Goal: Task Accomplishment & Management: Manage account settings

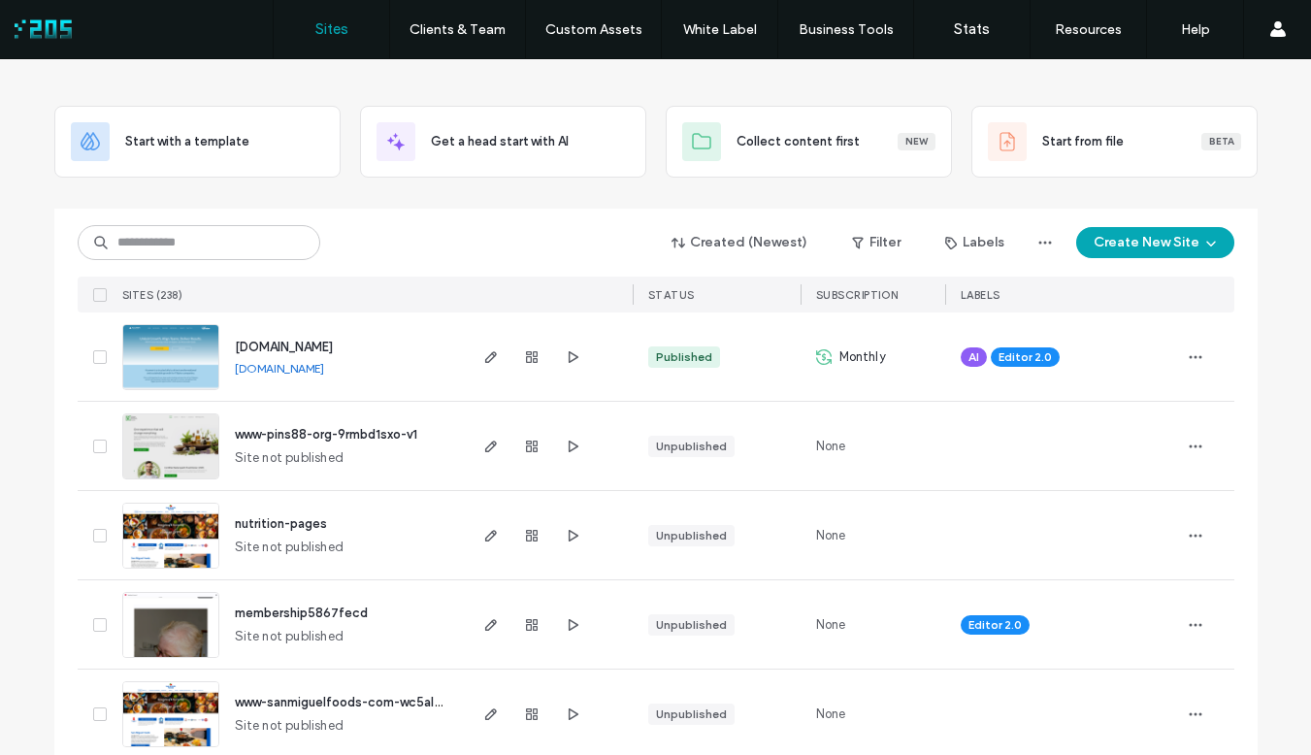
scroll to position [84, 0]
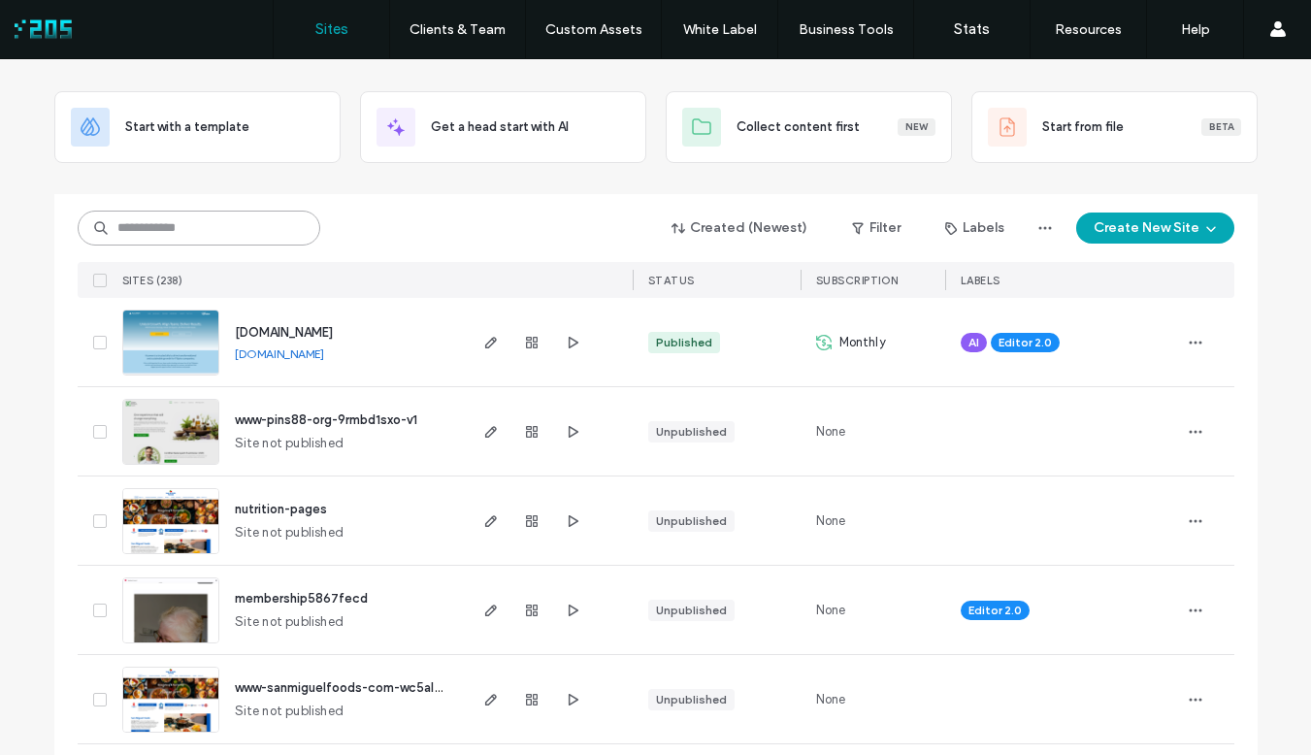
click at [228, 240] on input at bounding box center [199, 228] width 243 height 35
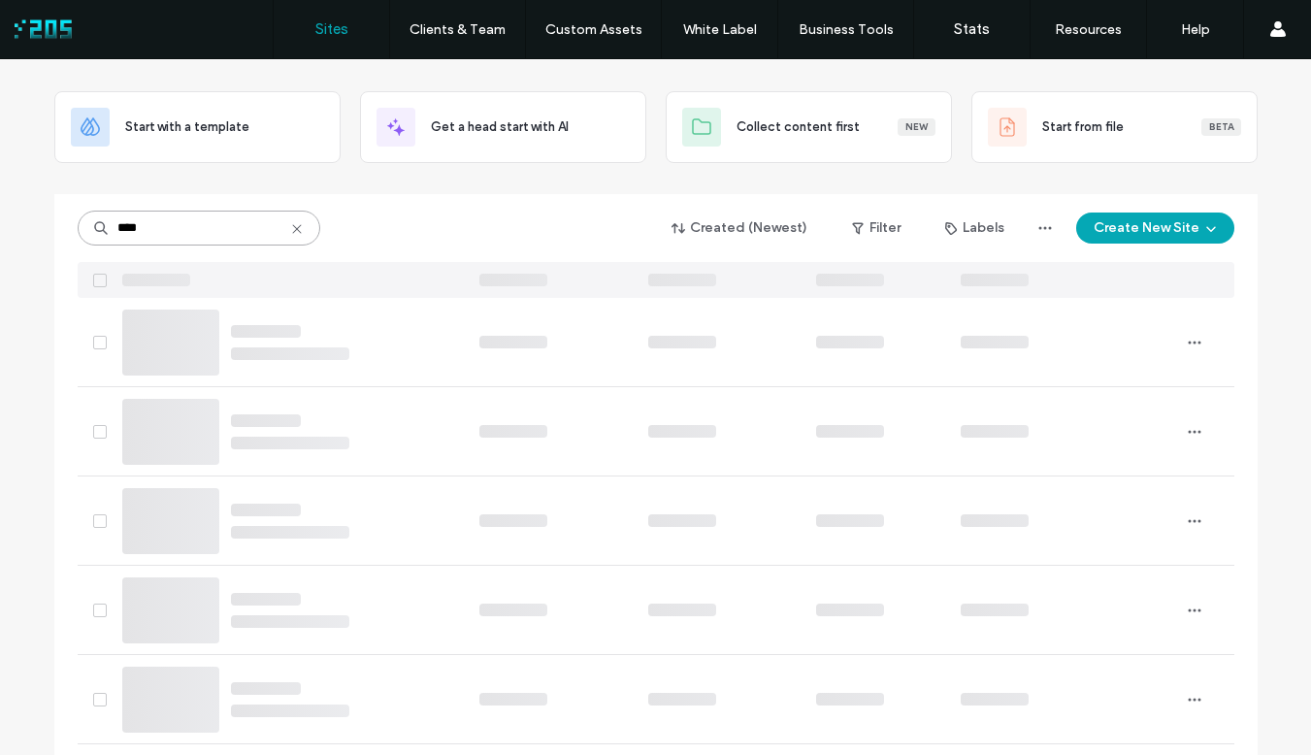
scroll to position [0, 0]
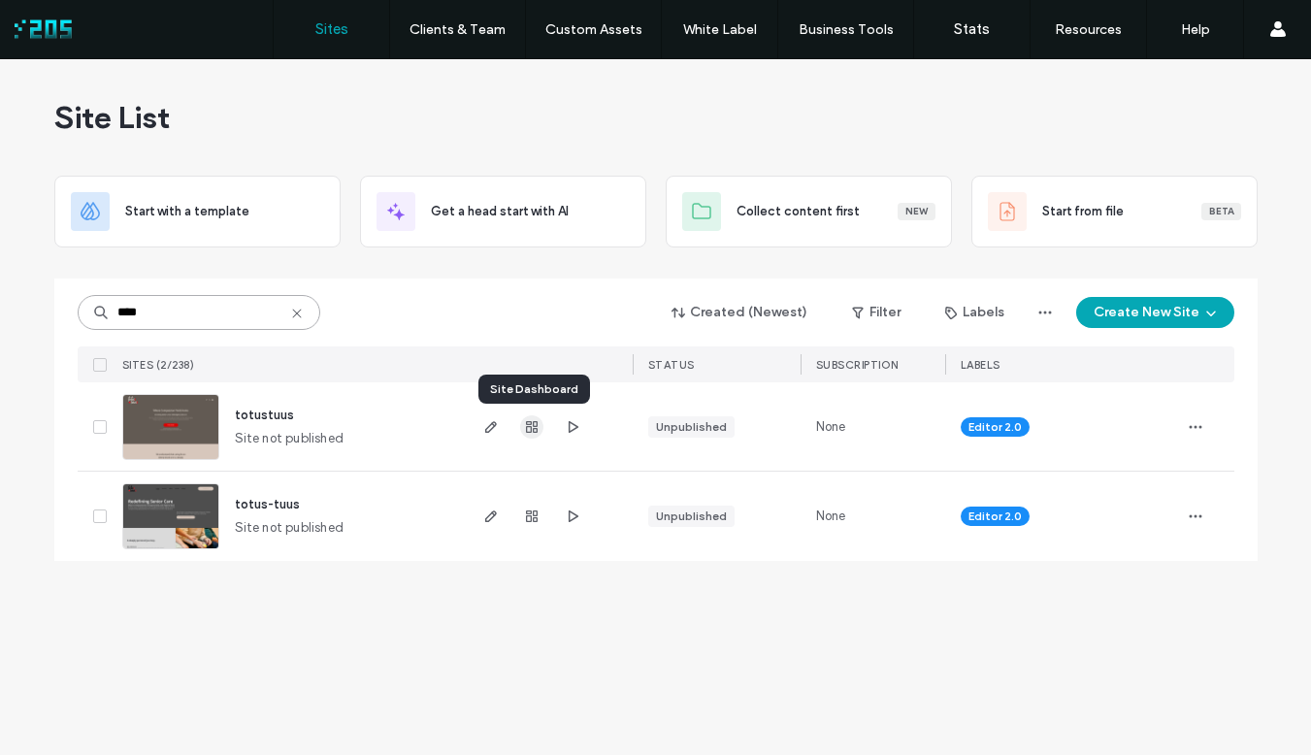
type input "****"
click at [527, 435] on span "button" at bounding box center [531, 426] width 23 height 23
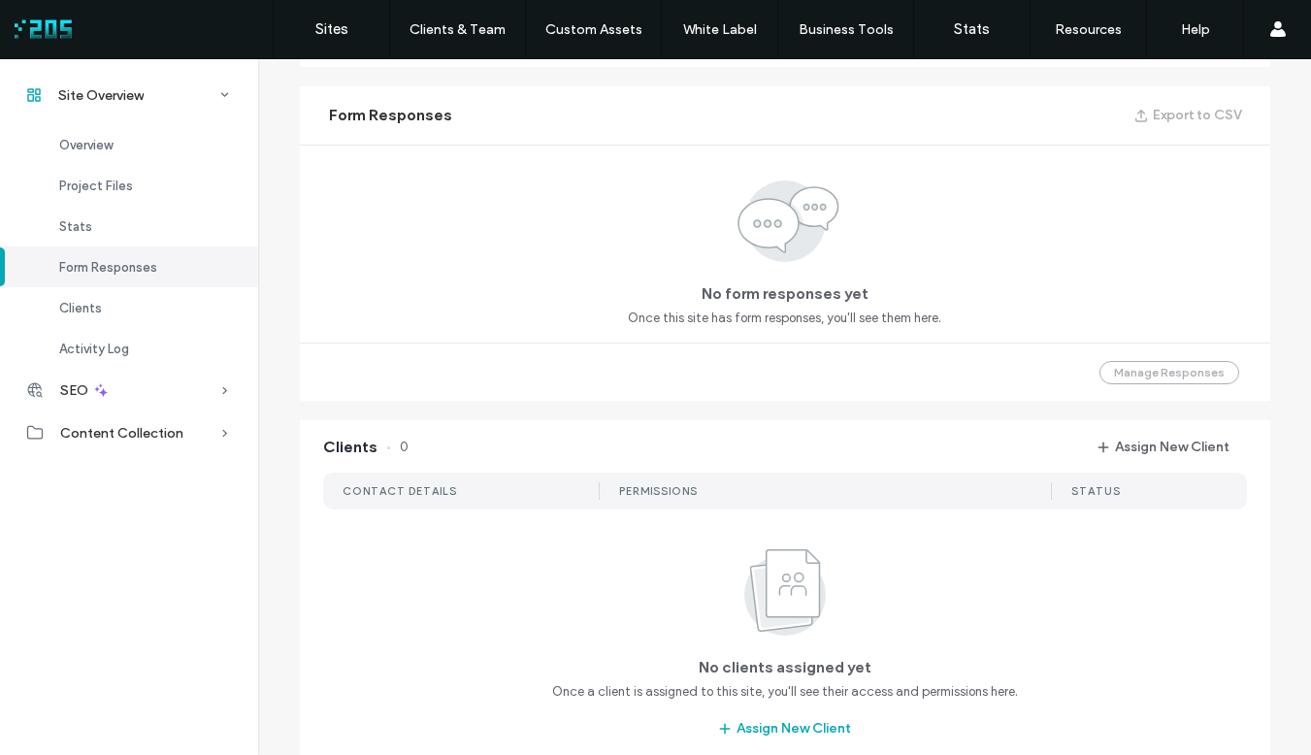
scroll to position [1244, 0]
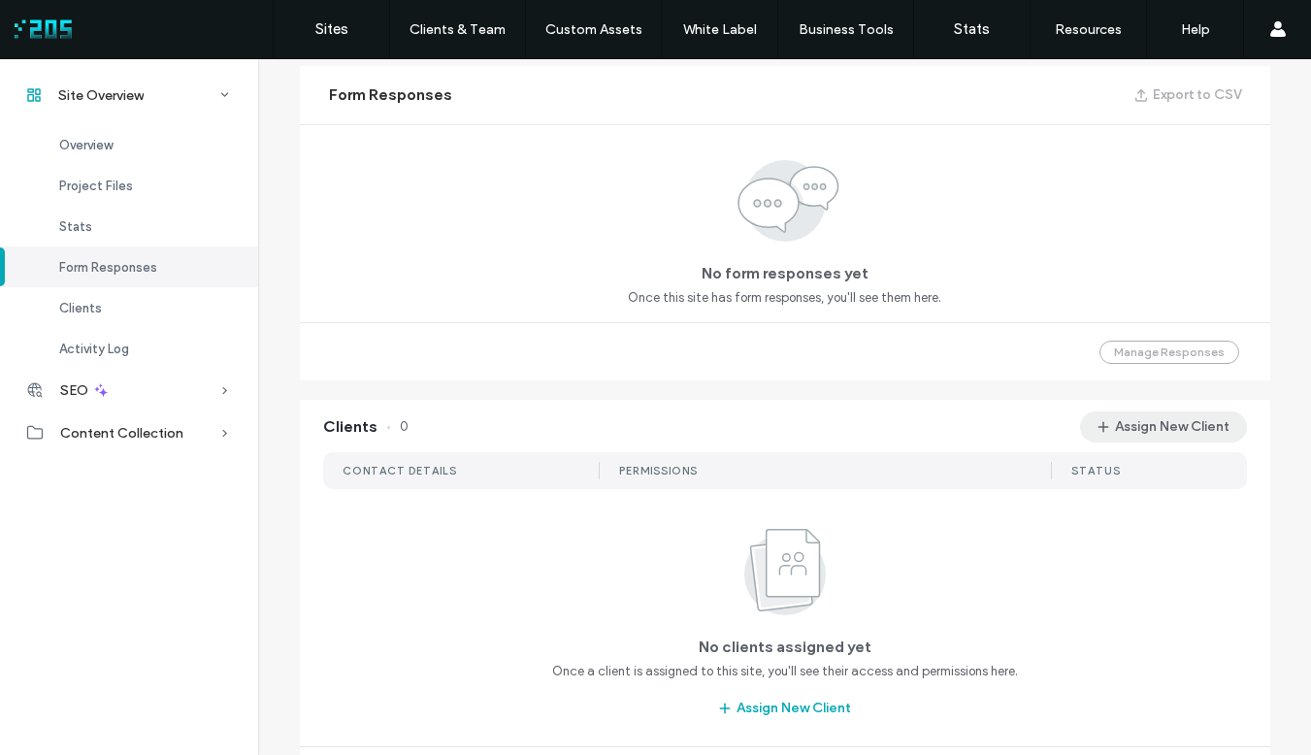
click at [1178, 426] on button "Assign New Client" at bounding box center [1163, 426] width 167 height 31
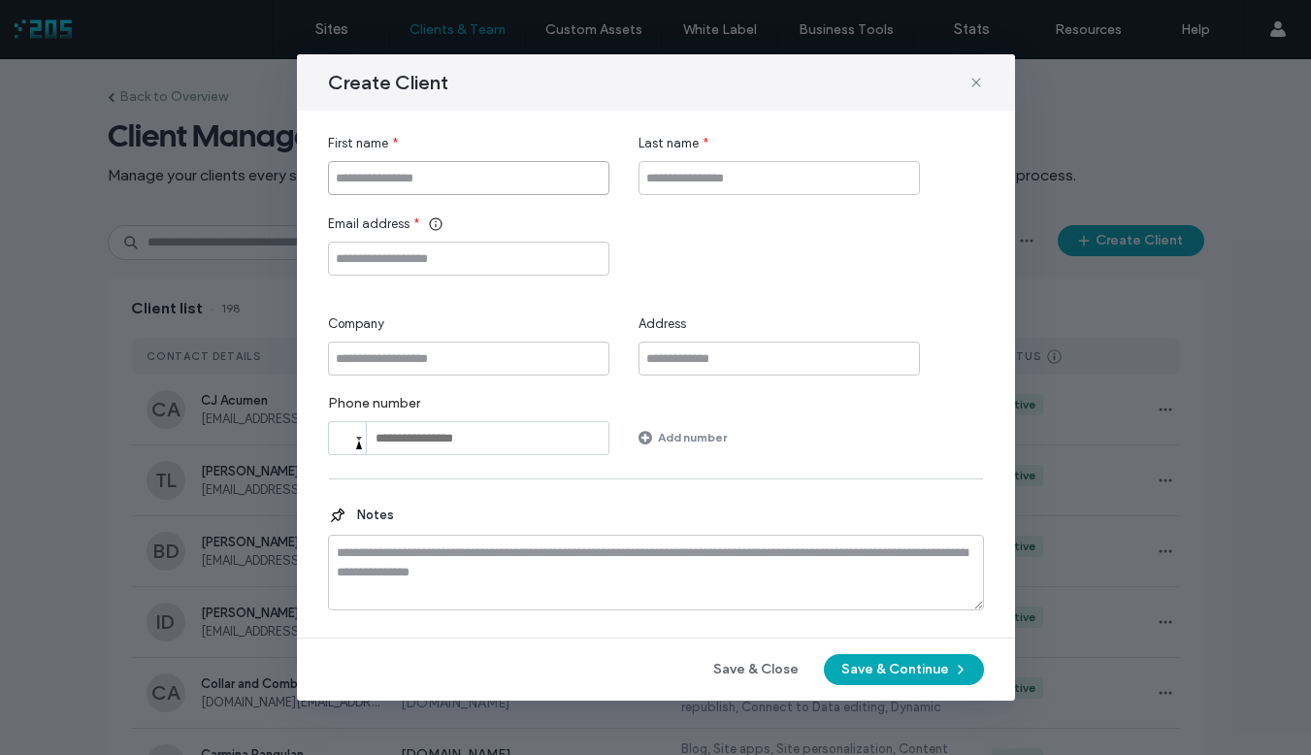
click at [437, 171] on input "First name" at bounding box center [468, 178] width 281 height 34
type input "****"
click at [743, 192] on input "Last name" at bounding box center [778, 178] width 281 height 34
type input "****"
click at [477, 260] on input "Email address" at bounding box center [468, 259] width 281 height 34
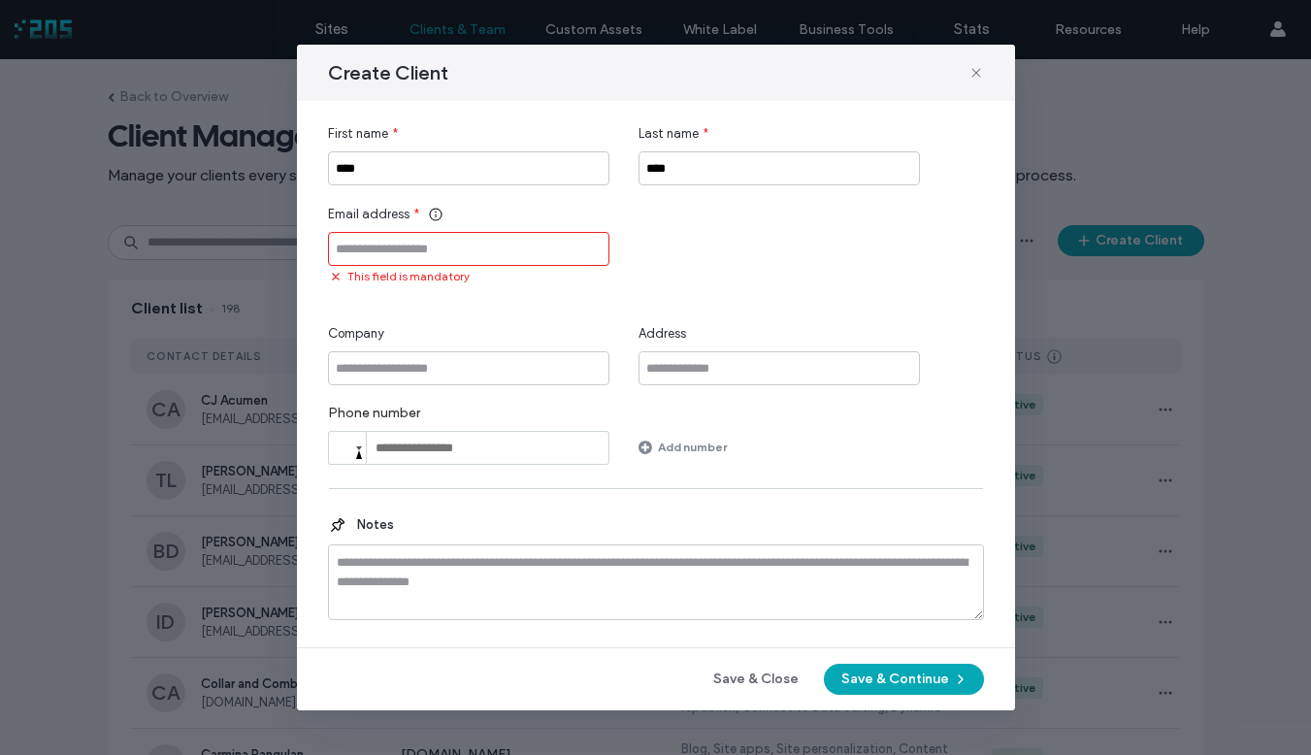
click at [405, 260] on input "Email address" at bounding box center [468, 249] width 281 height 34
paste input "**********"
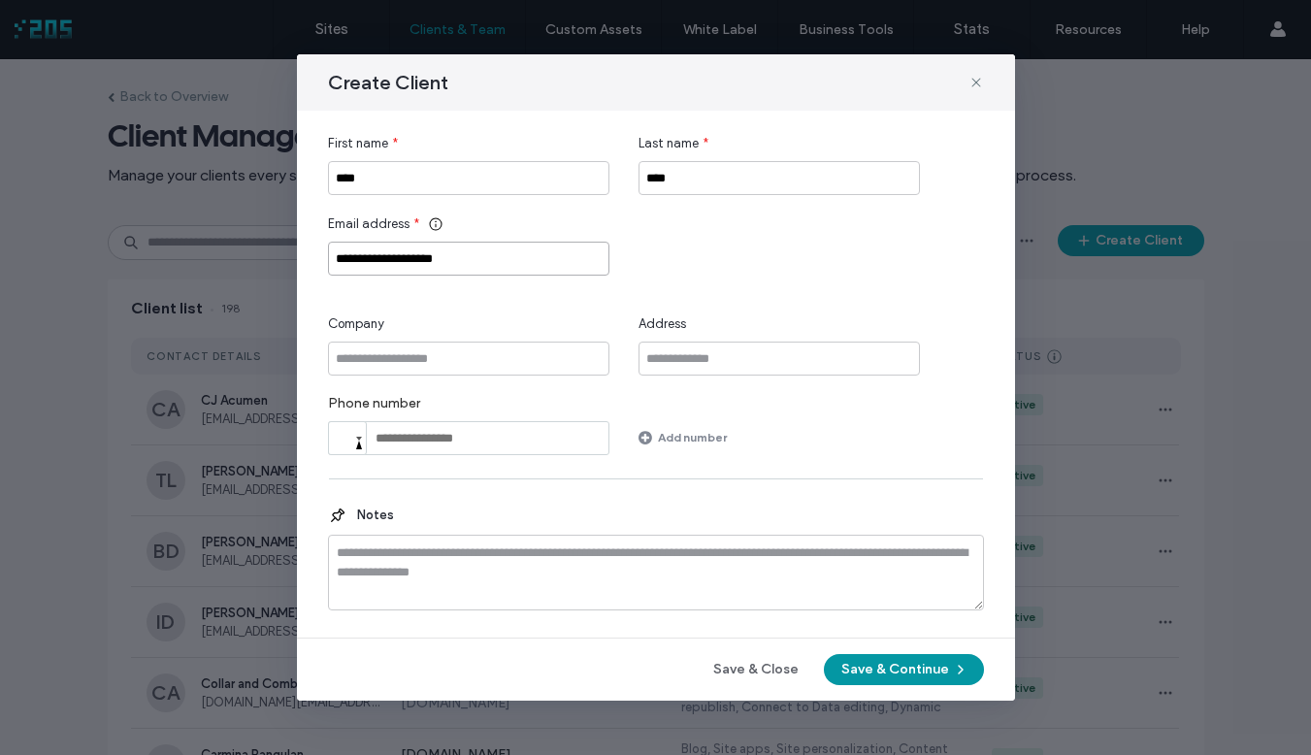
type input "**********"
click at [935, 669] on button "Save & Continue" at bounding box center [904, 669] width 160 height 31
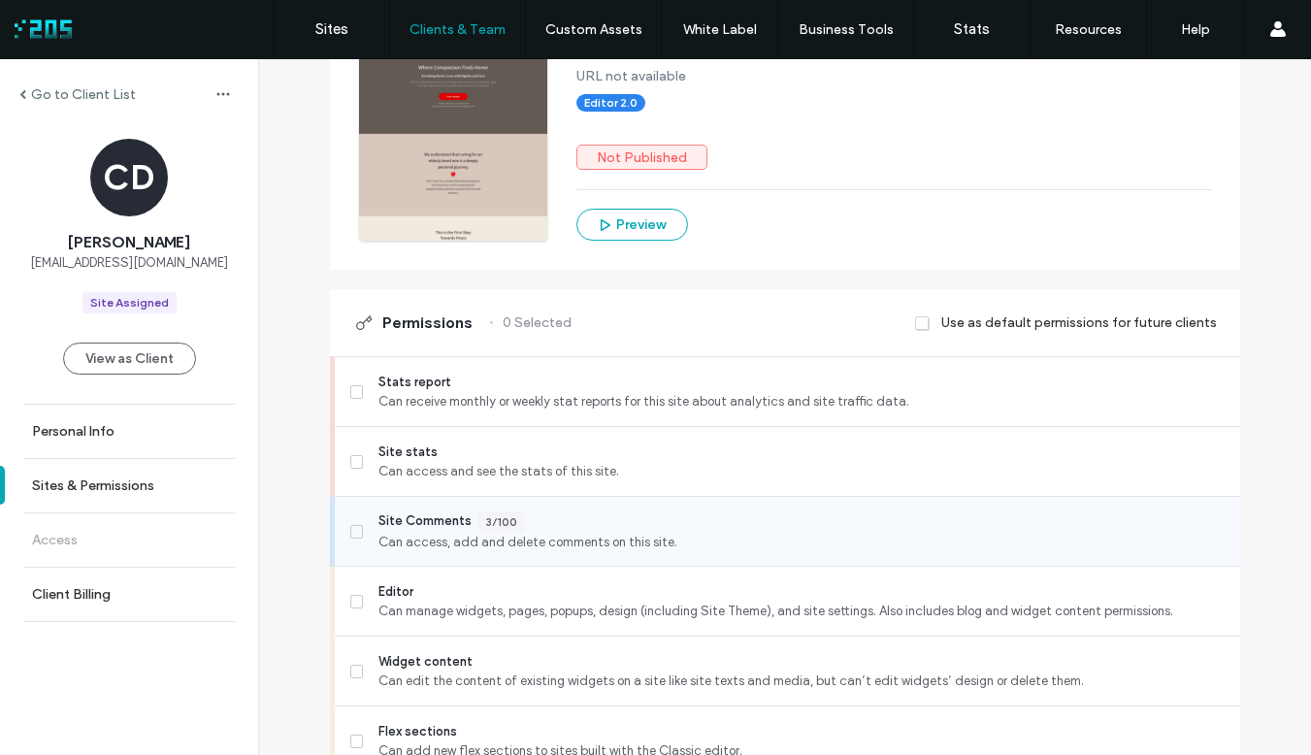
scroll to position [278, 0]
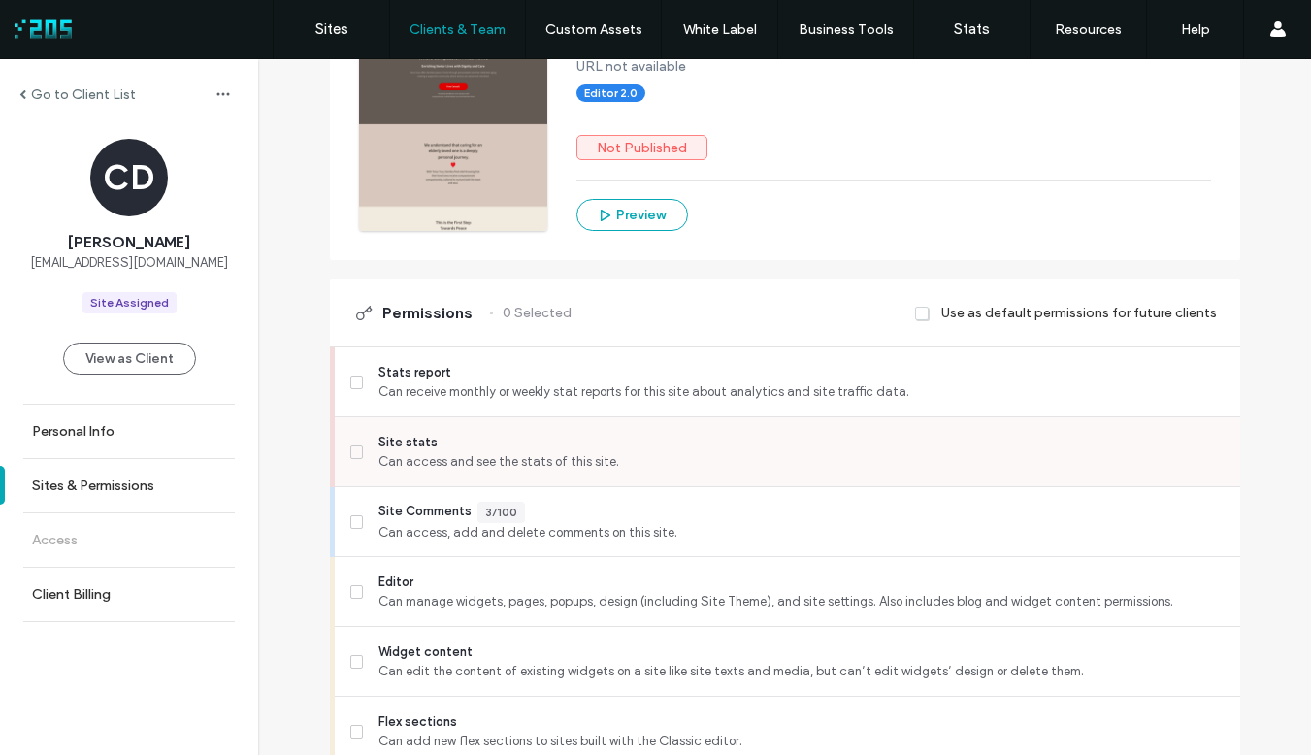
click at [353, 451] on icon at bounding box center [356, 452] width 7 height 6
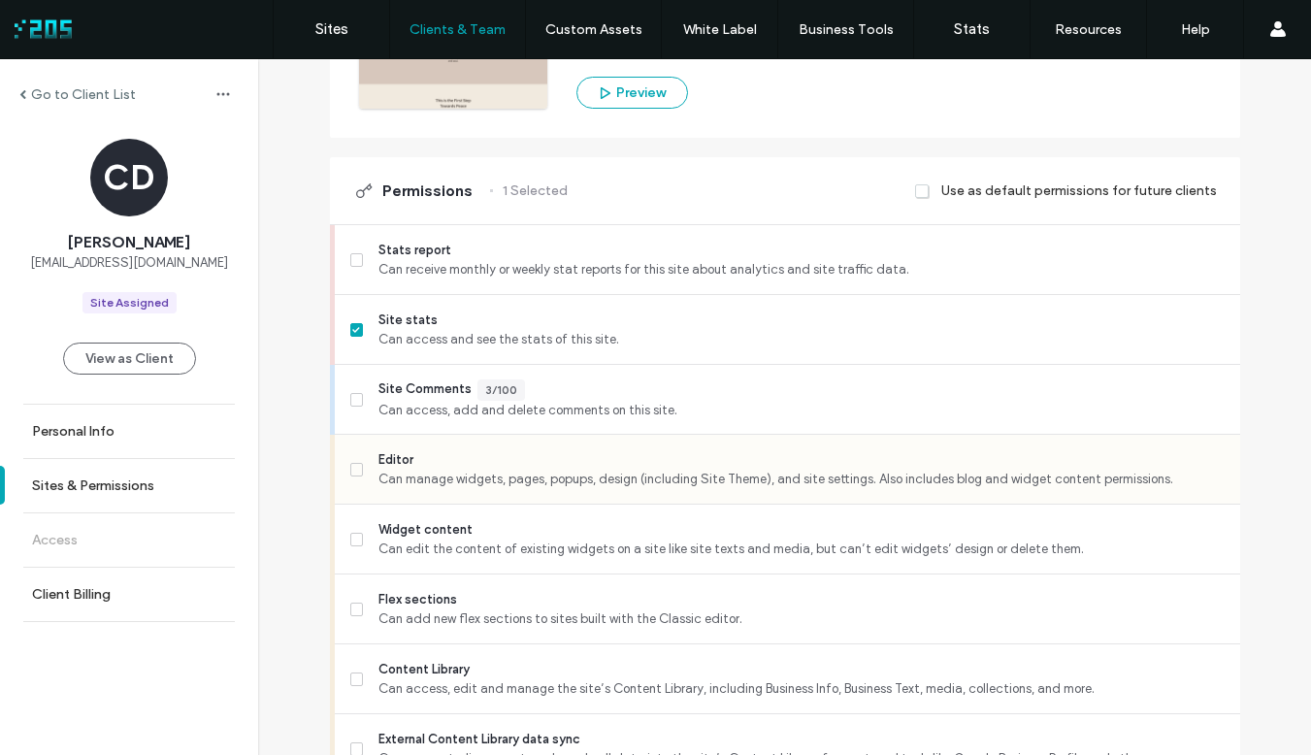
scroll to position [403, 0]
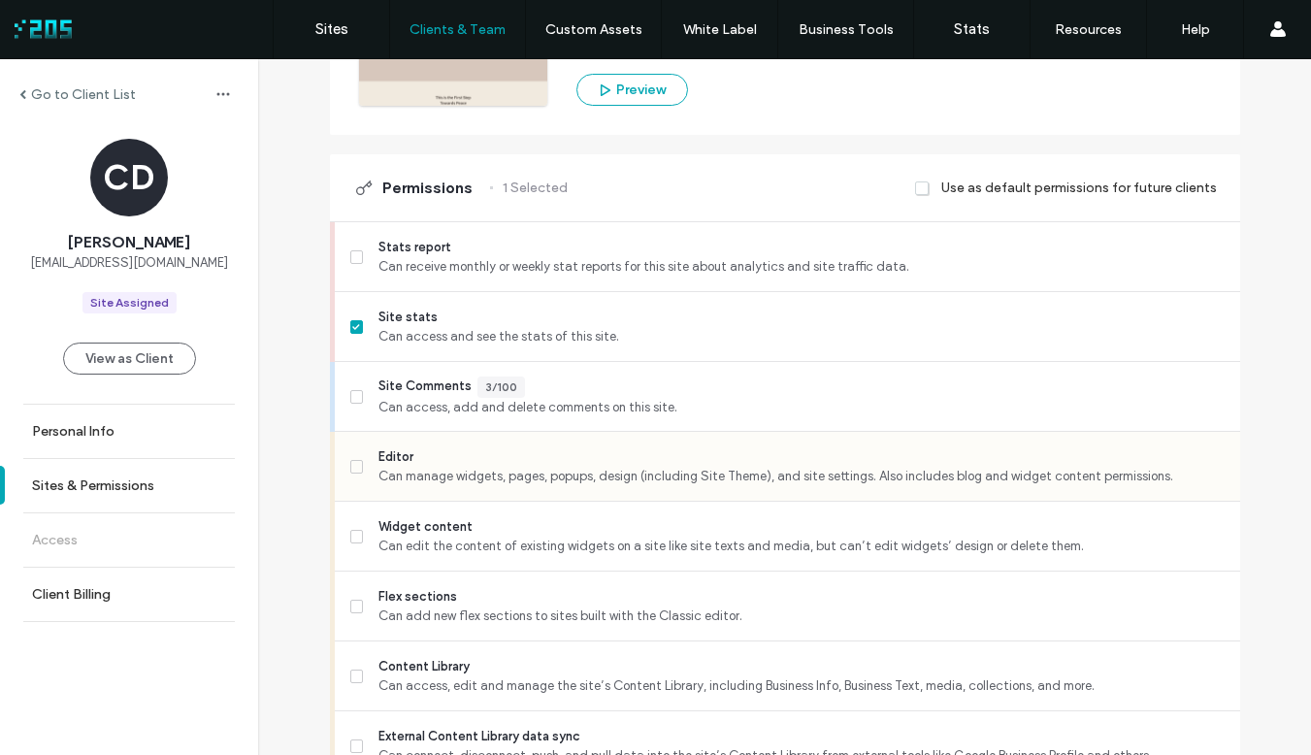
click at [350, 471] on span at bounding box center [357, 467] width 14 height 14
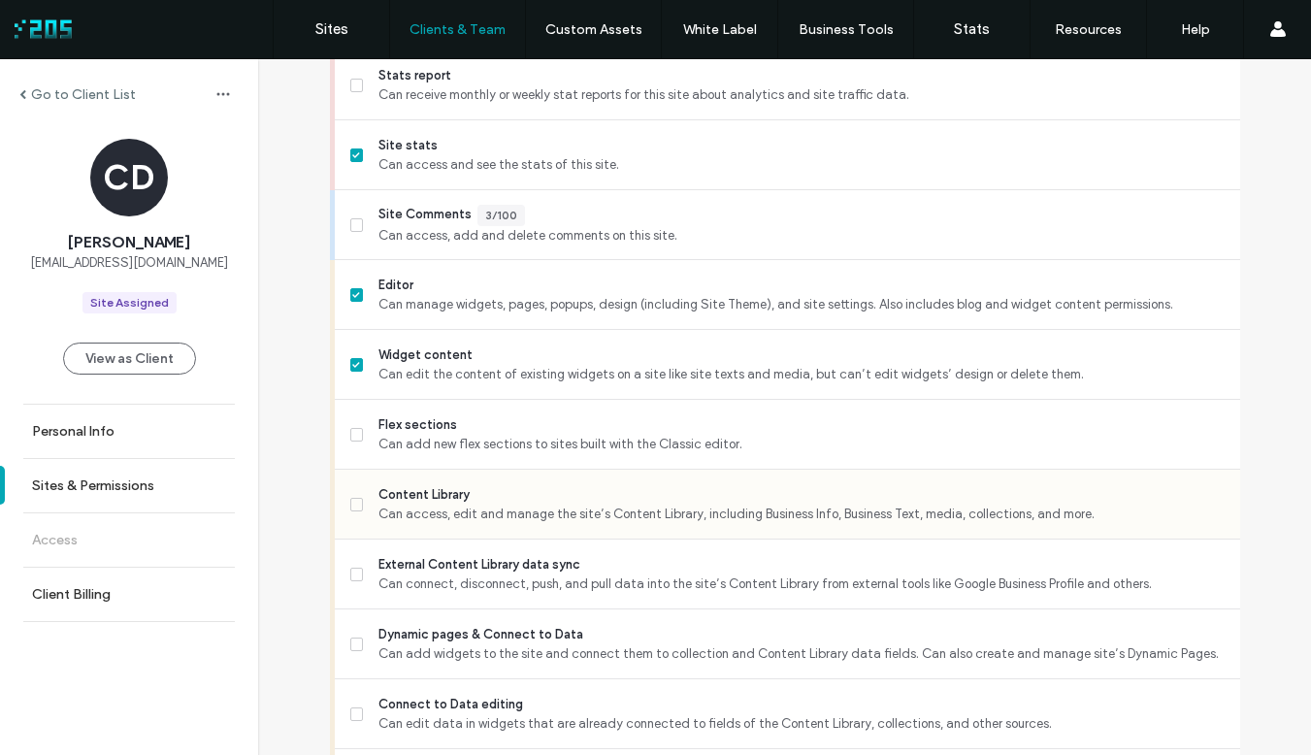
scroll to position [608, 0]
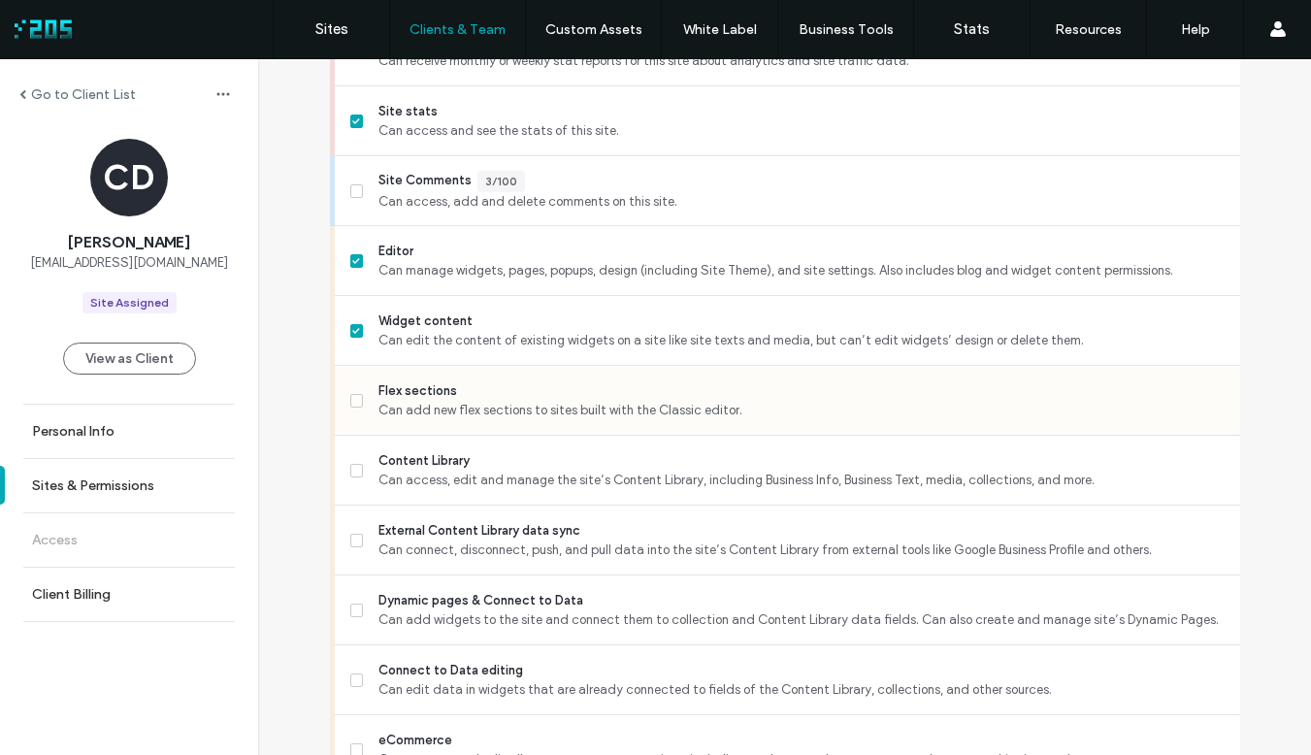
click at [353, 400] on icon at bounding box center [356, 401] width 7 height 6
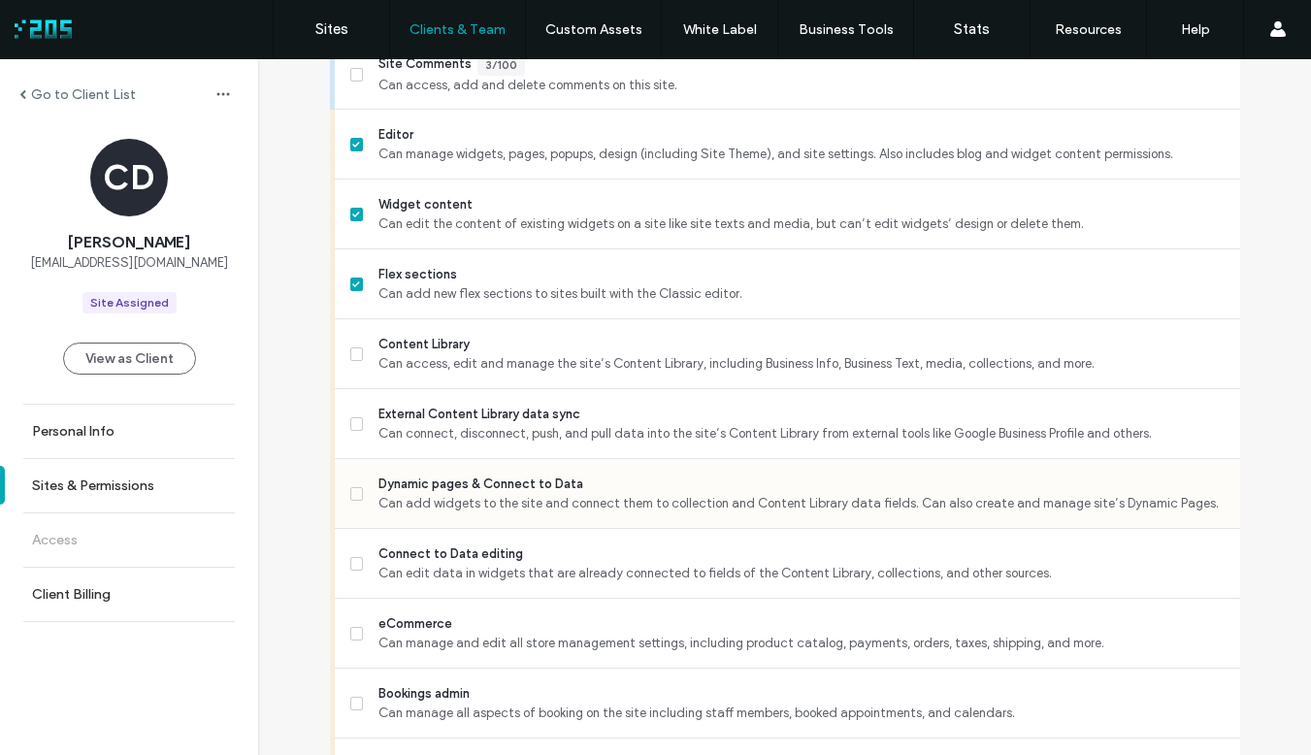
scroll to position [729, 0]
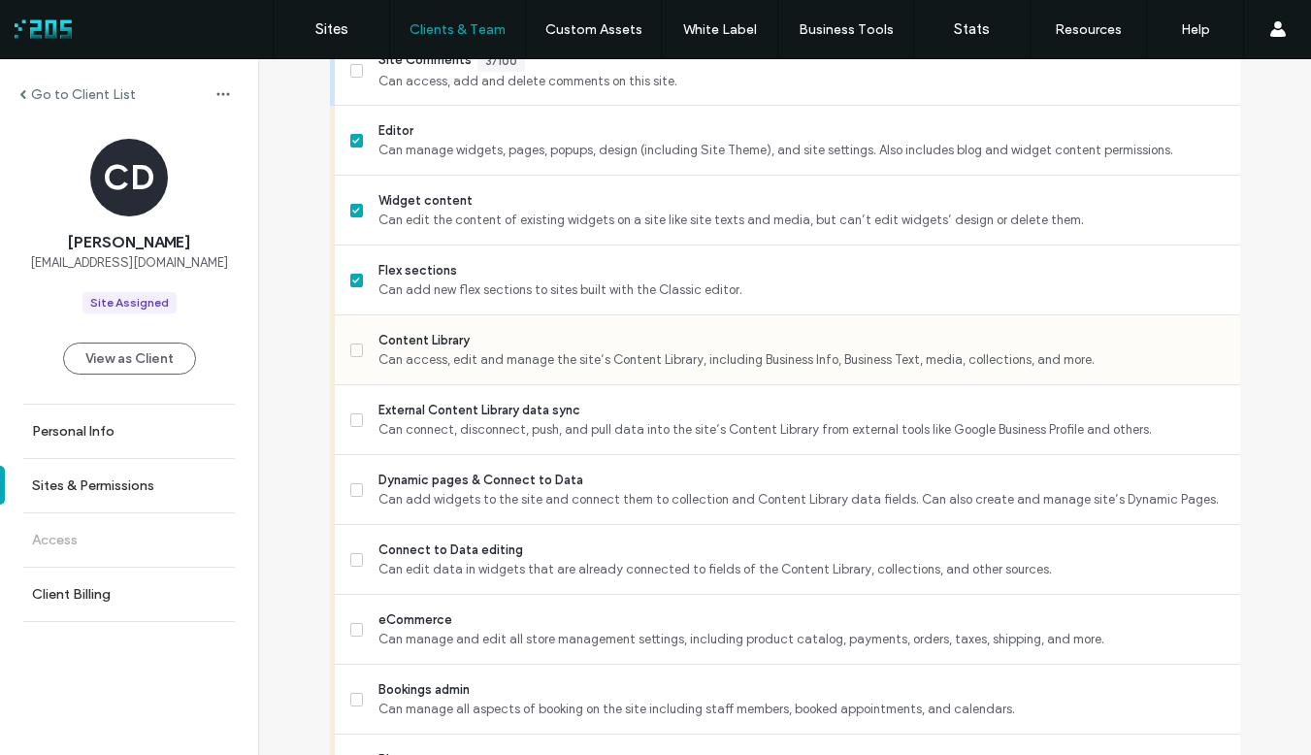
click at [352, 349] on icon at bounding box center [356, 350] width 8 height 6
click at [351, 423] on span at bounding box center [357, 420] width 14 height 14
click at [353, 489] on icon at bounding box center [356, 490] width 7 height 6
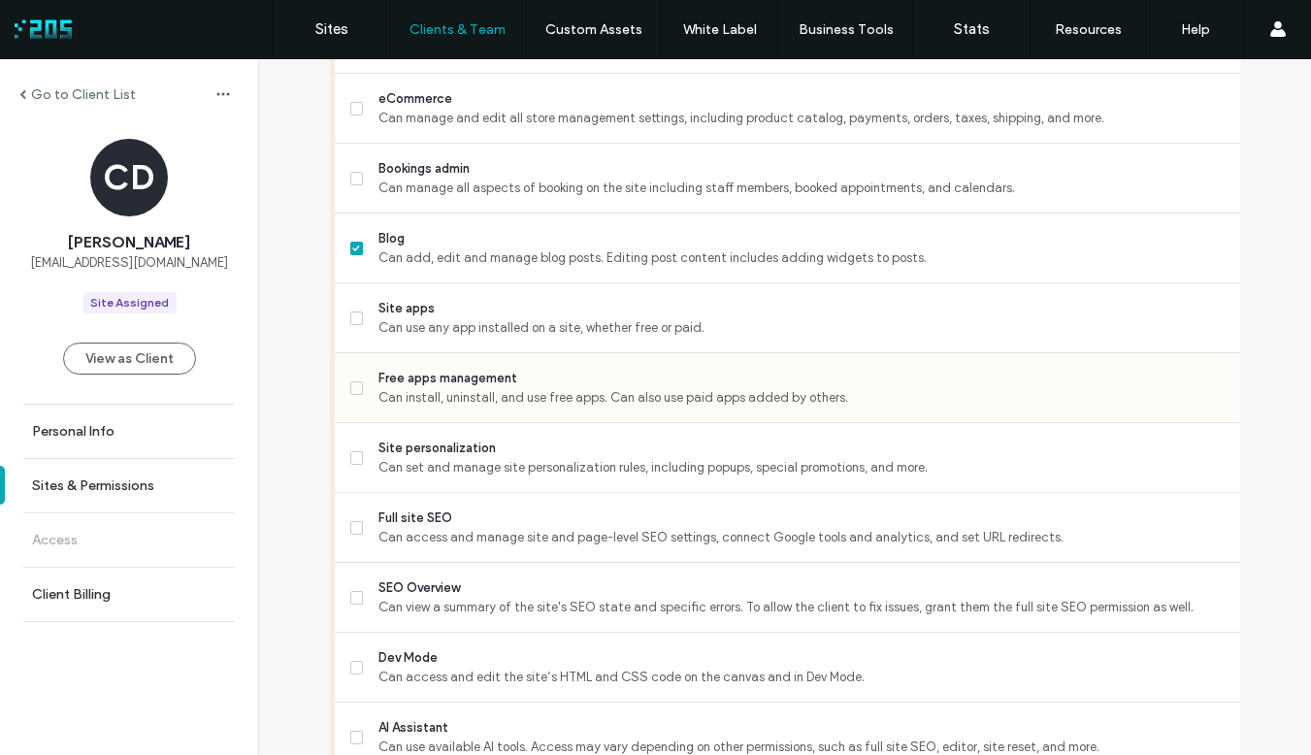
scroll to position [1255, 0]
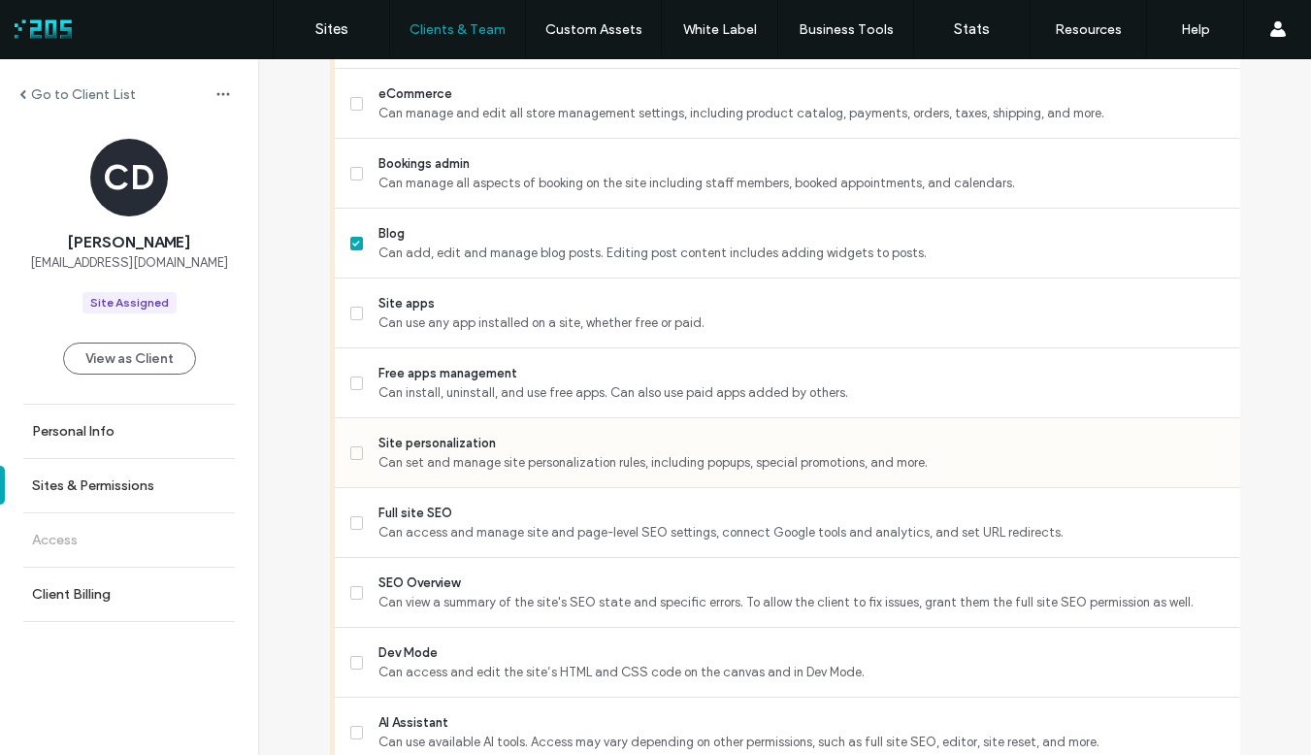
click at [352, 451] on icon at bounding box center [356, 453] width 8 height 6
click at [352, 526] on span at bounding box center [357, 523] width 14 height 14
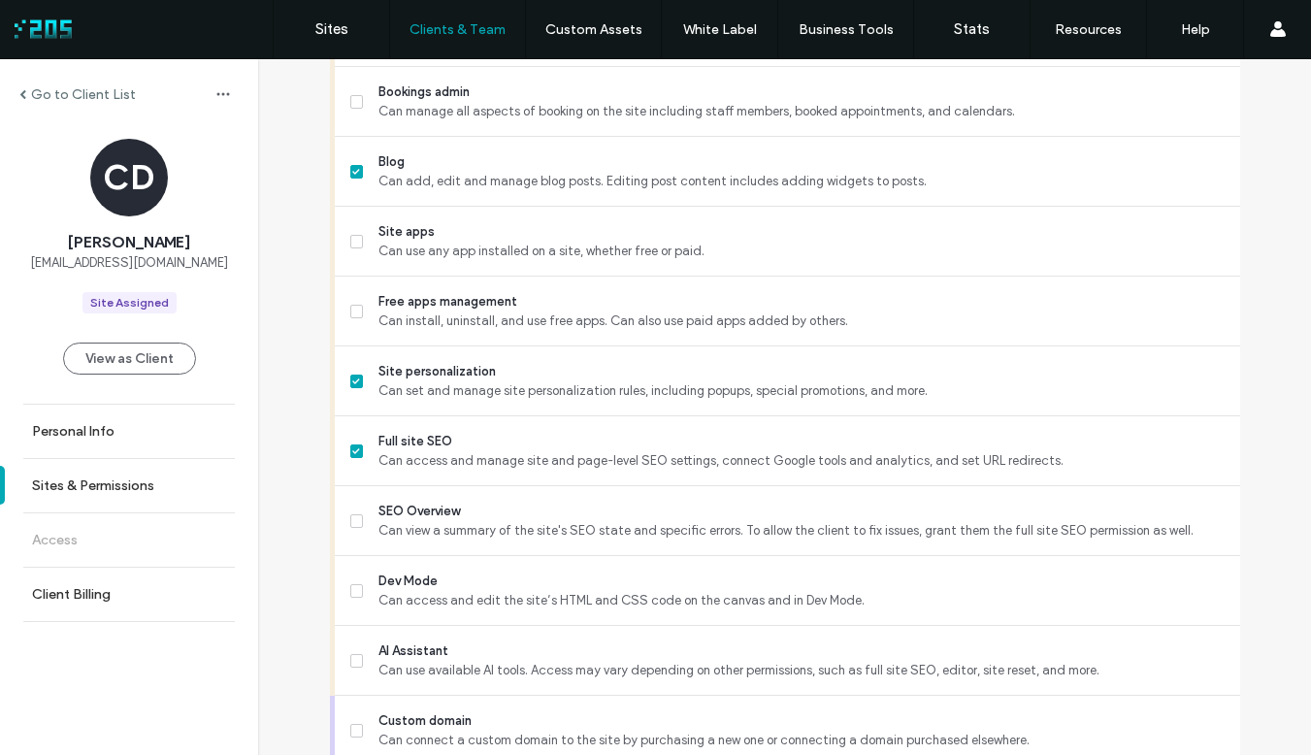
scroll to position [1398, 0]
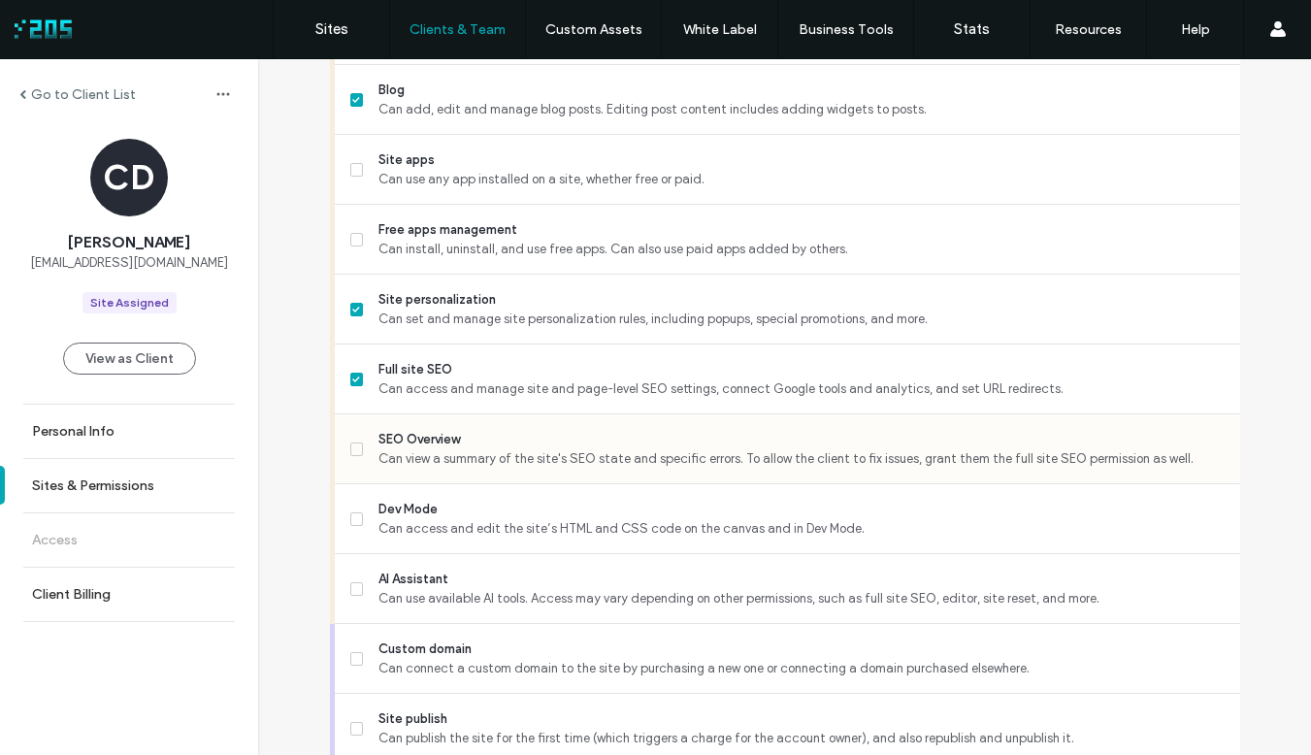
click at [352, 446] on icon at bounding box center [356, 449] width 8 height 6
drag, startPoint x: 352, startPoint y: 509, endPoint x: 376, endPoint y: 584, distance: 78.3
click at [352, 509] on label "Dev Mode Can access and edit the site’s HTML and CSS code on the canvas and in …" at bounding box center [787, 519] width 874 height 39
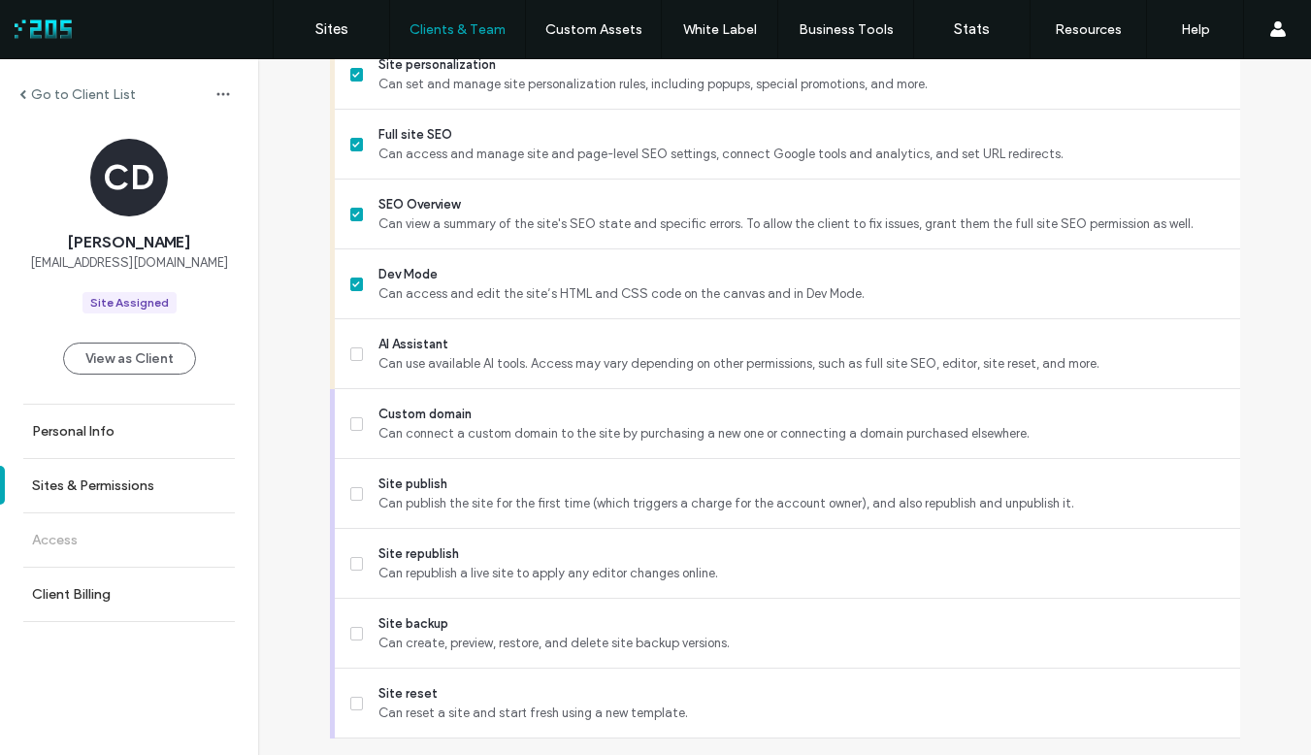
scroll to position [1665, 0]
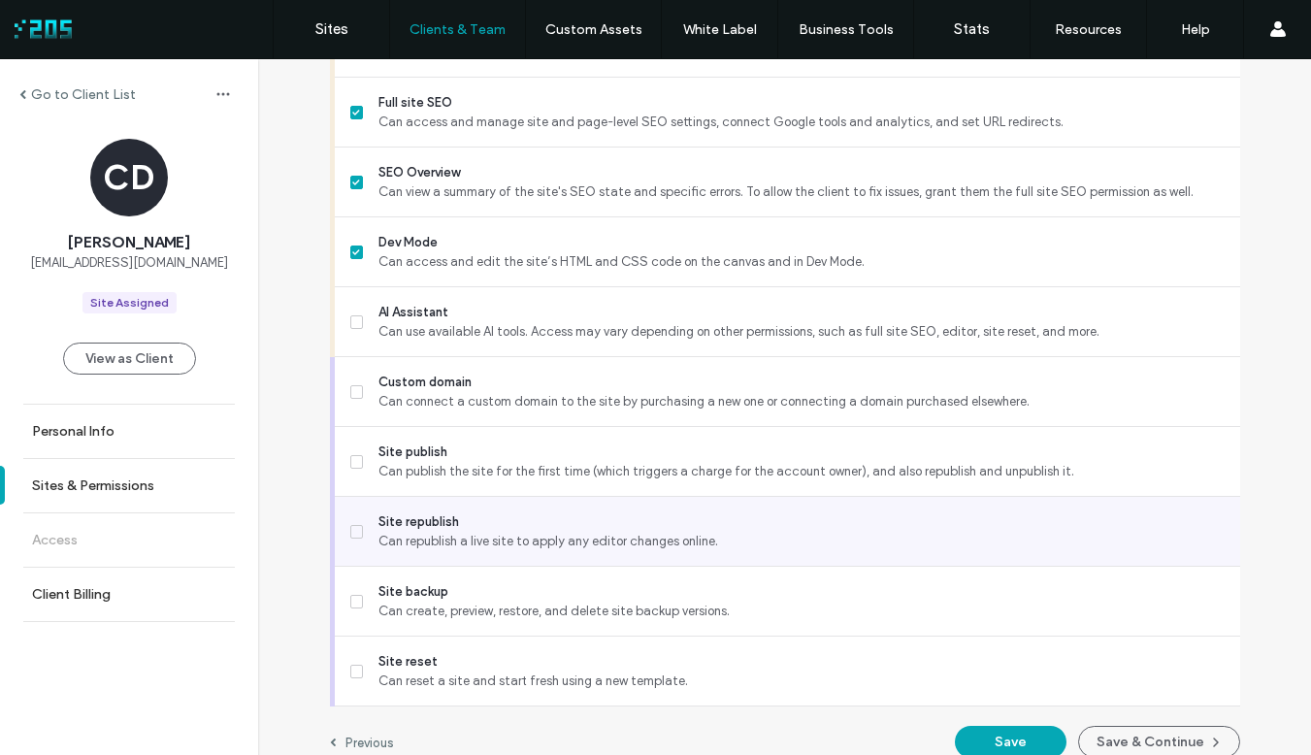
click at [352, 531] on icon at bounding box center [356, 532] width 8 height 6
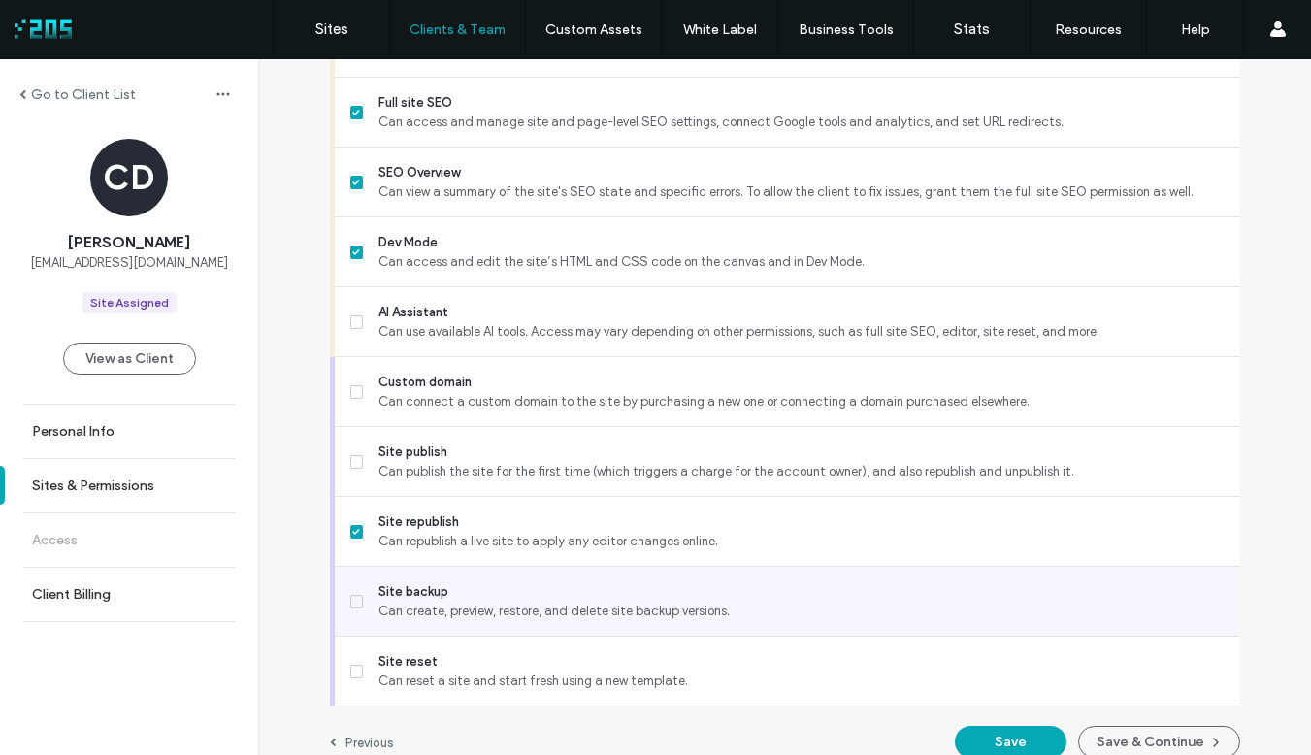
click at [350, 608] on label "Site backup Can create, preview, restore, and delete site backup versions." at bounding box center [787, 601] width 874 height 39
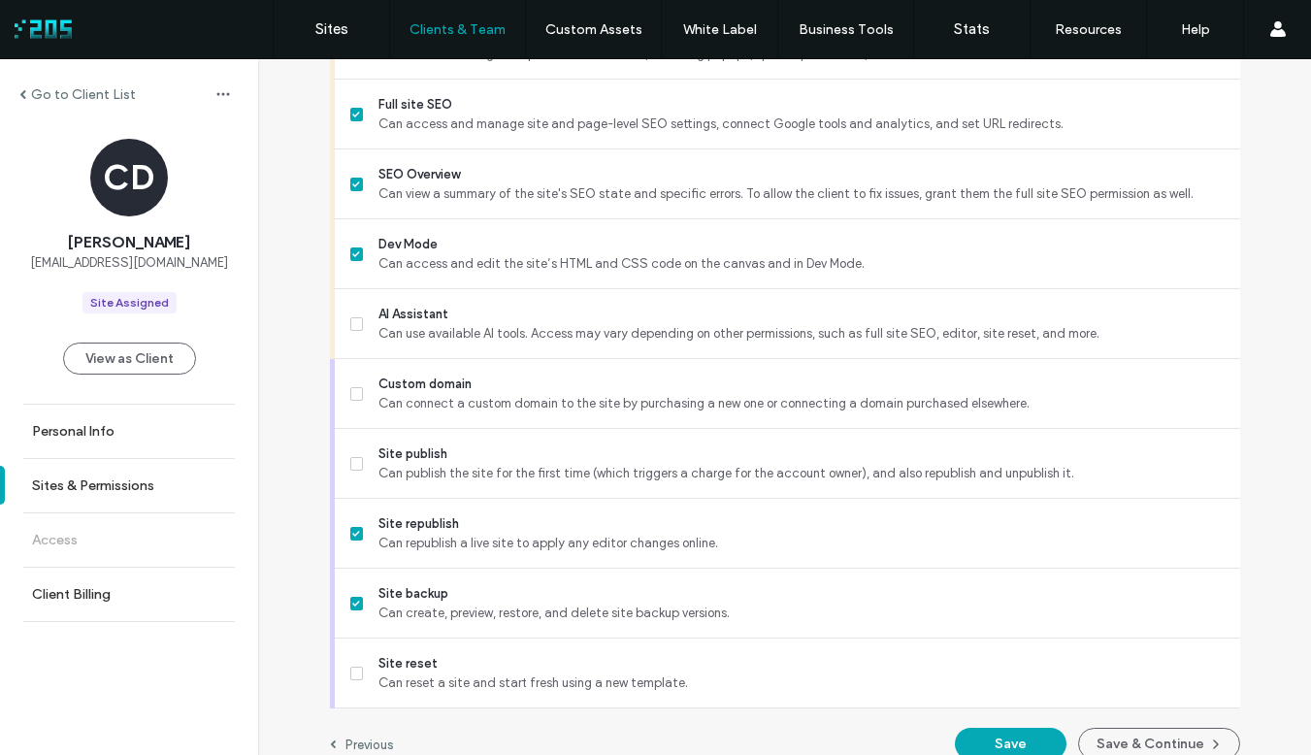
scroll to position [1687, 0]
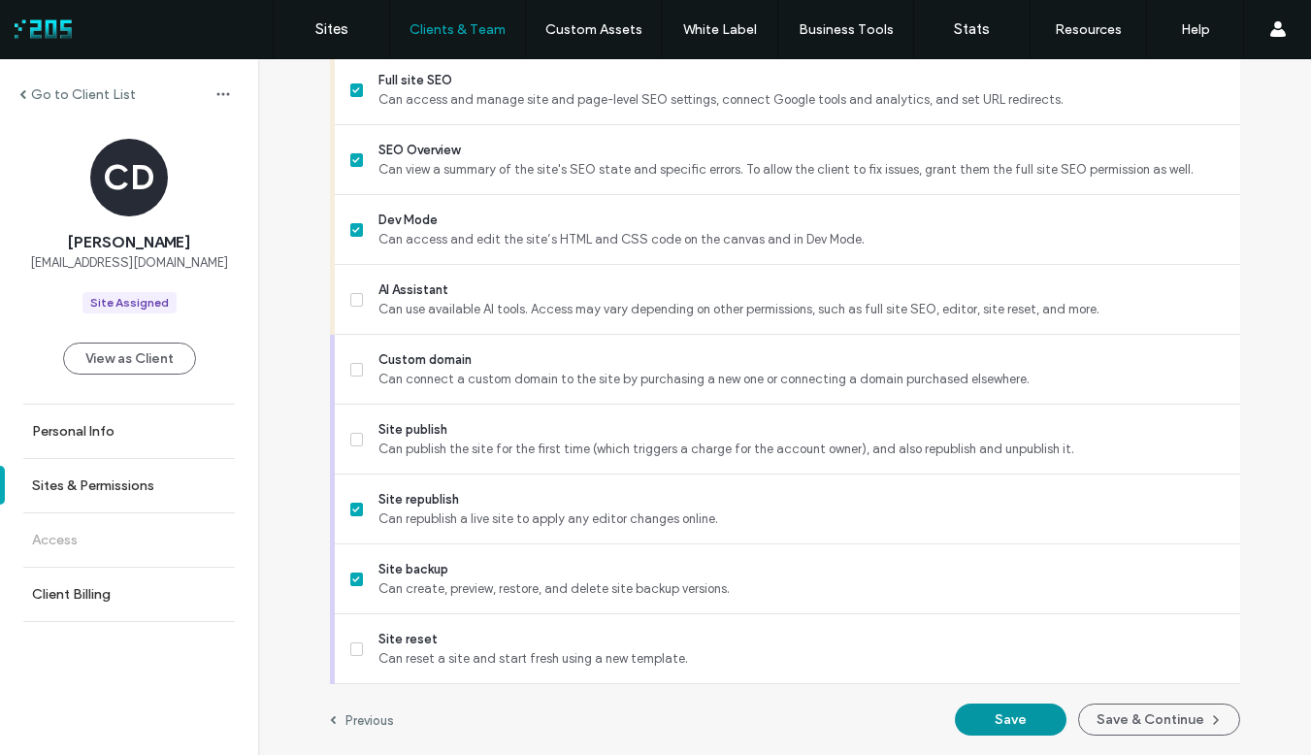
click at [1011, 727] on button "Save" at bounding box center [1011, 719] width 112 height 32
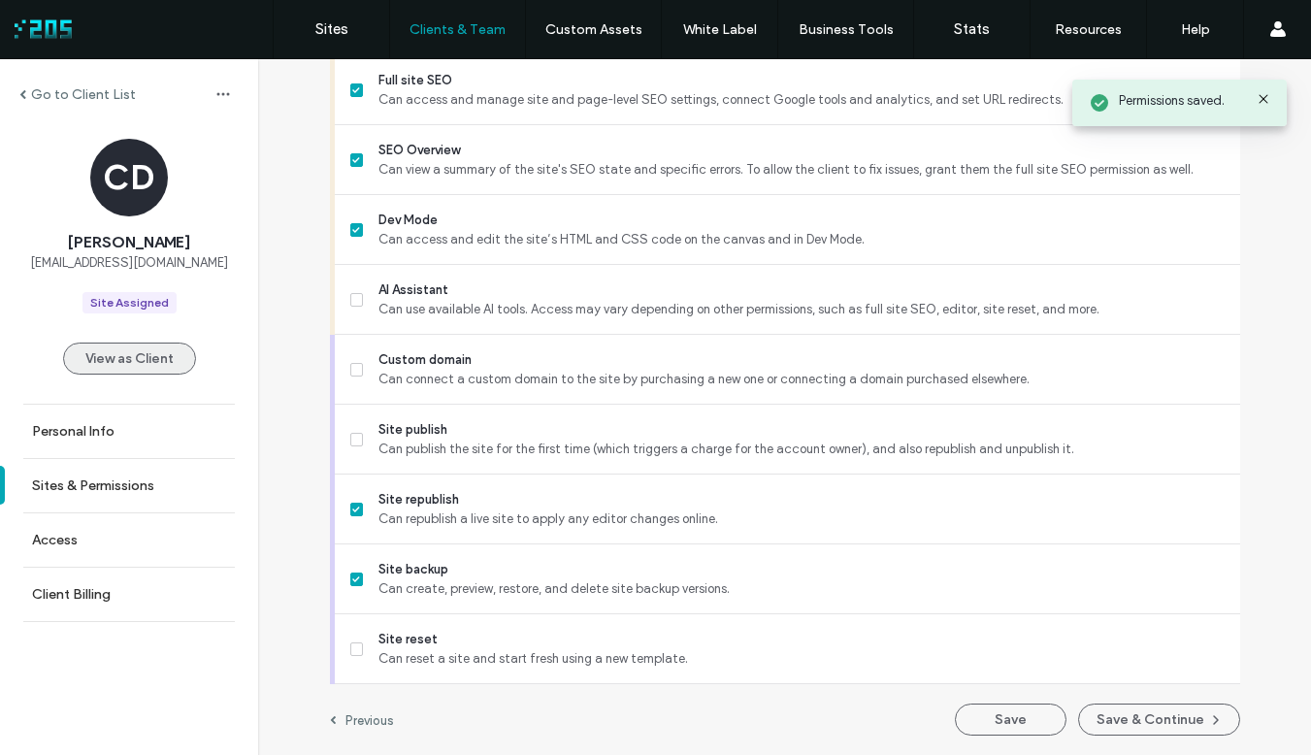
click at [162, 363] on button "View as Client" at bounding box center [129, 359] width 133 height 32
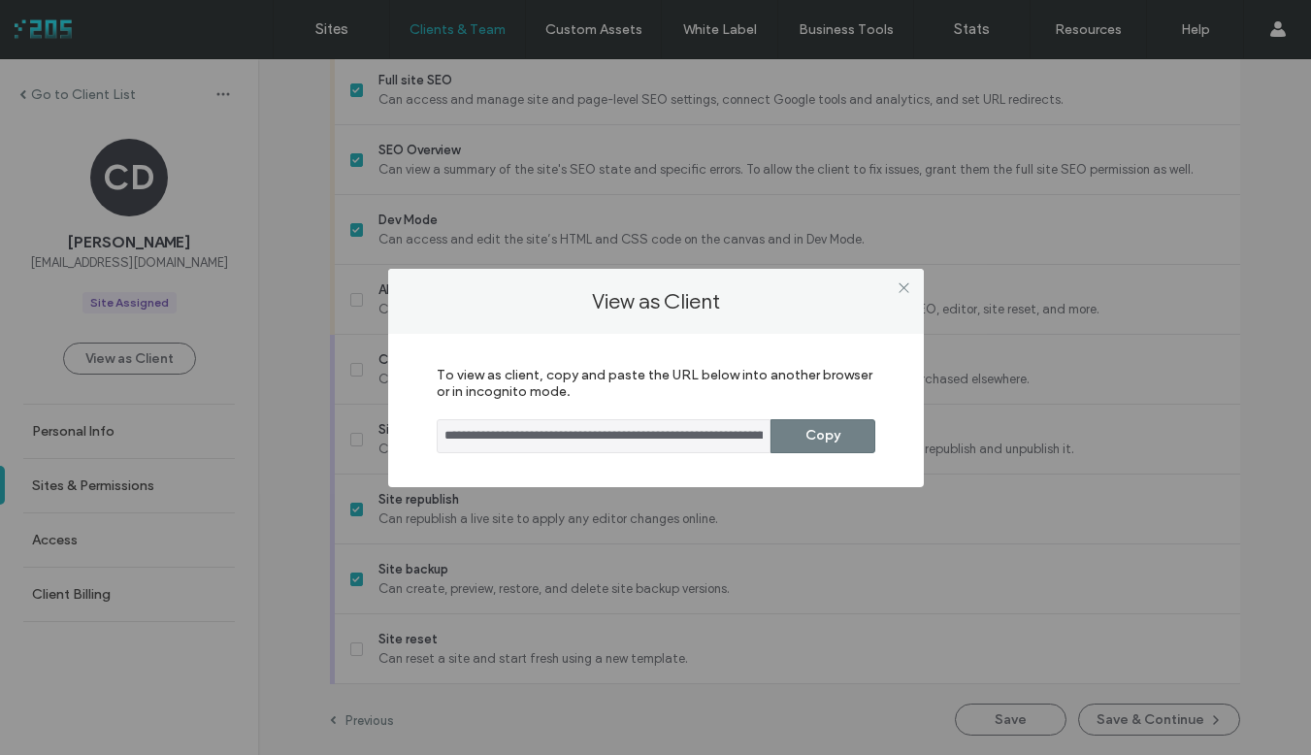
click at [856, 430] on button "Copy" at bounding box center [822, 436] width 105 height 34
